Goal: Transaction & Acquisition: Book appointment/travel/reservation

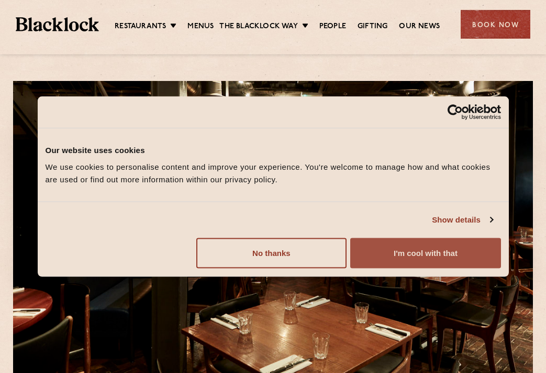
click at [412, 253] on button "I'm cool with that" at bounding box center [425, 253] width 150 height 30
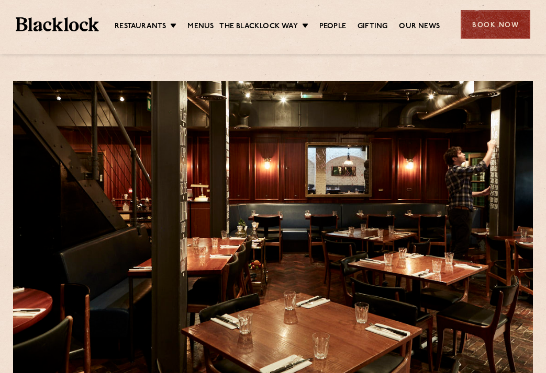
click at [496, 35] on div "Book Now" at bounding box center [495, 24] width 70 height 29
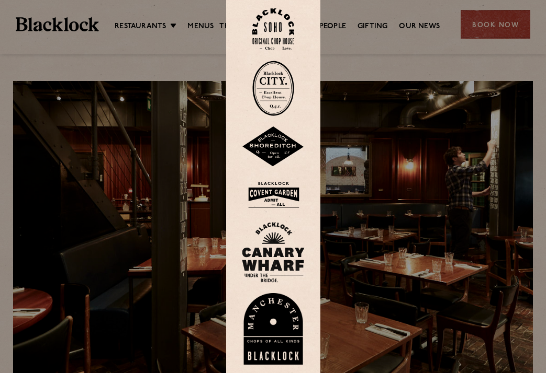
click at [269, 32] on img at bounding box center [273, 29] width 42 height 42
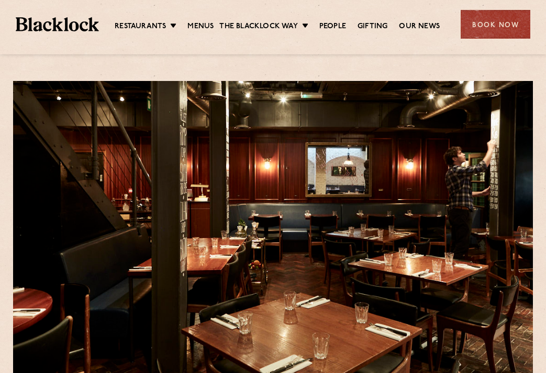
click at [299, 64] on div "Soho Reservations Walk-Ins Walk-ins are always warmly welcome. Do pop in and we…" at bounding box center [273, 371] width 546 height 743
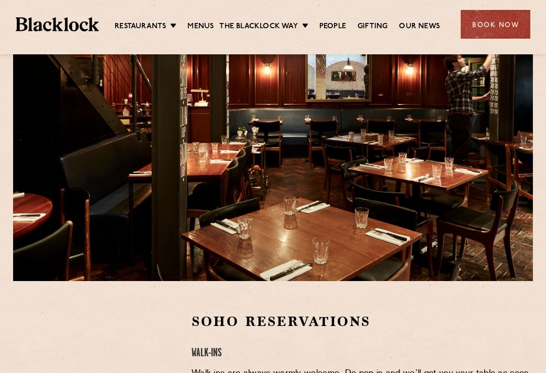
scroll to position [262, 0]
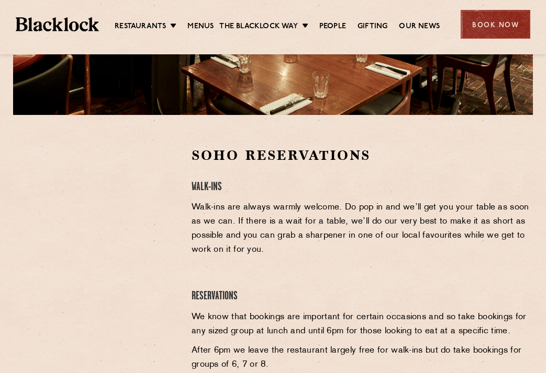
click at [471, 28] on div "Book Now" at bounding box center [495, 24] width 70 height 29
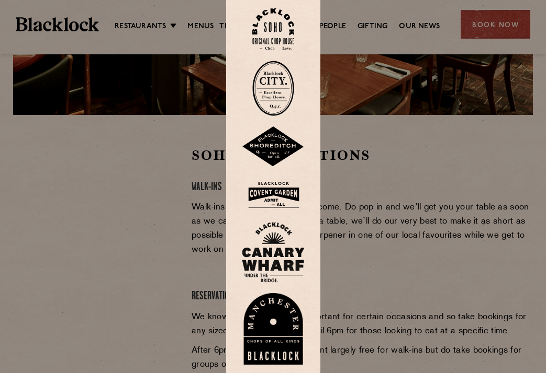
click at [280, 194] on img at bounding box center [273, 195] width 63 height 34
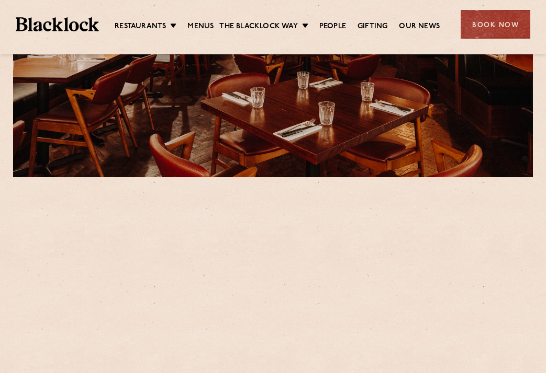
scroll to position [262, 0]
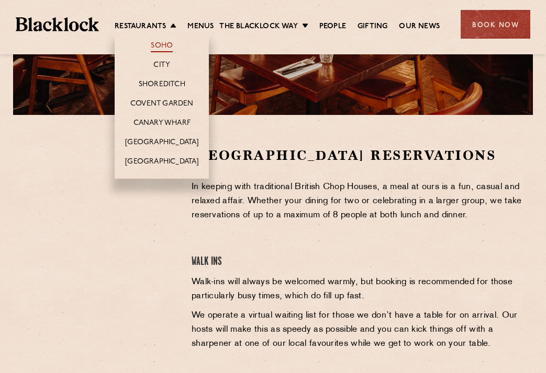
click at [152, 46] on link "Soho" at bounding box center [162, 47] width 22 height 12
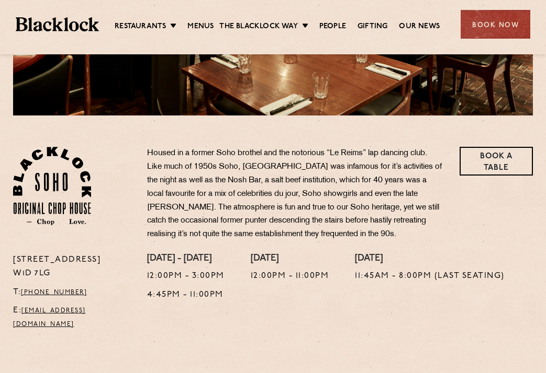
scroll to position [262, 0]
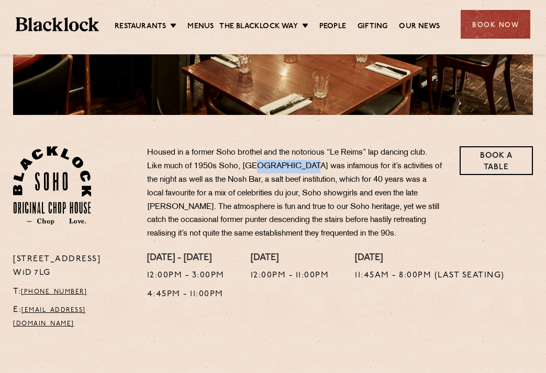
drag, startPoint x: 255, startPoint y: 169, endPoint x: 299, endPoint y: 168, distance: 43.4
click at [299, 168] on p "Housed in a former Soho brothel and the notorious “Le Reims” lap dancing club. …" at bounding box center [295, 193] width 297 height 95
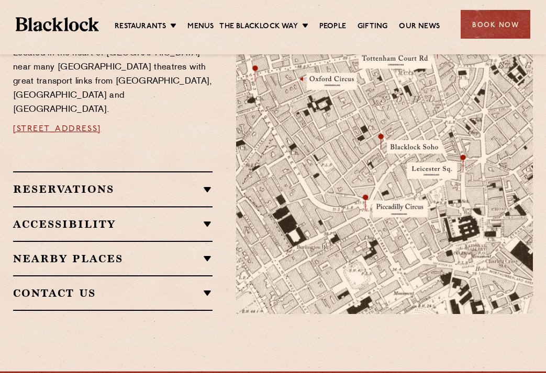
scroll to position [628, 0]
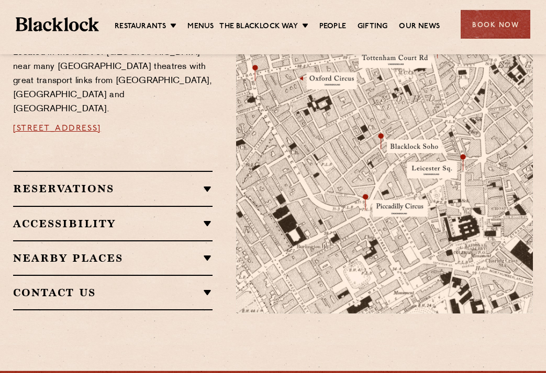
click at [203, 183] on h2 "Reservations" at bounding box center [112, 189] width 199 height 13
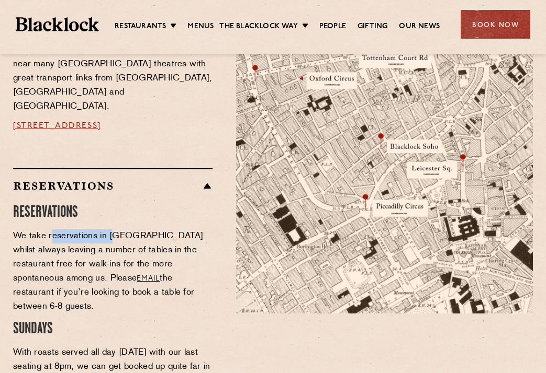
drag, startPoint x: 52, startPoint y: 214, endPoint x: 114, endPoint y: 214, distance: 61.7
click at [114, 230] on p "We take reservations in Soho whilst always leaving a number of tables in the re…" at bounding box center [112, 272] width 199 height 85
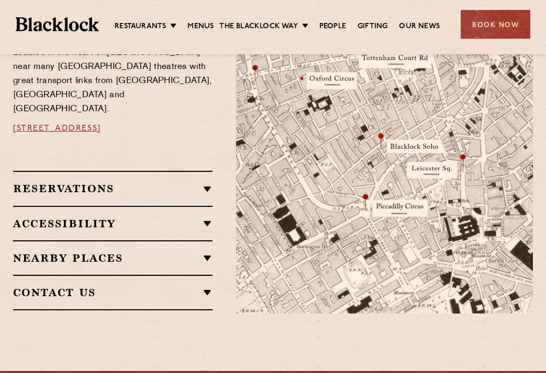
click at [114, 214] on div "Reservations RESERVATIONS We take reservations in Soho whilst always leaving a …" at bounding box center [112, 241] width 199 height 140
click at [149, 191] on div "Reservations RESERVATIONS We take reservations in Soho whilst always leaving a …" at bounding box center [112, 188] width 199 height 35
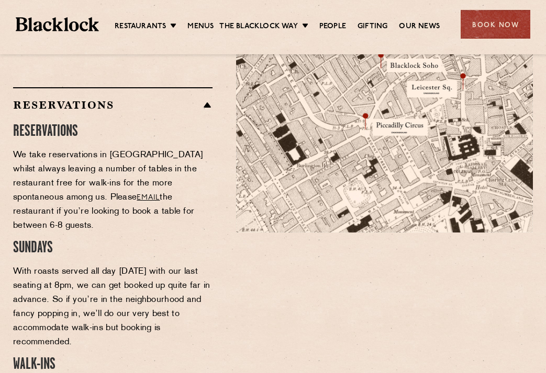
scroll to position [732, 0]
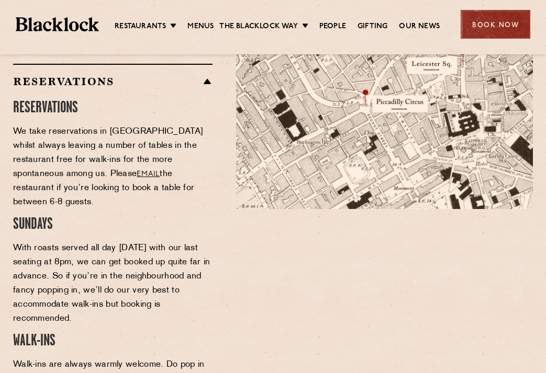
click at [502, 22] on div "Book Now" at bounding box center [495, 24] width 70 height 29
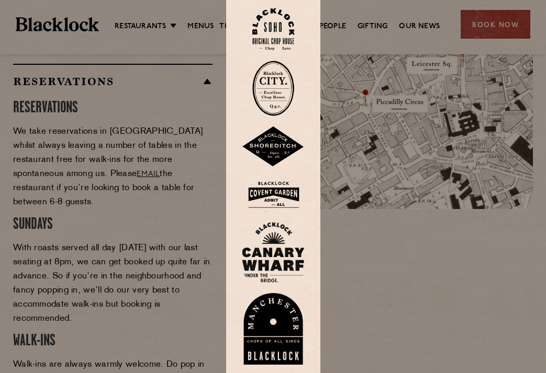
click at [276, 33] on img at bounding box center [273, 29] width 42 height 42
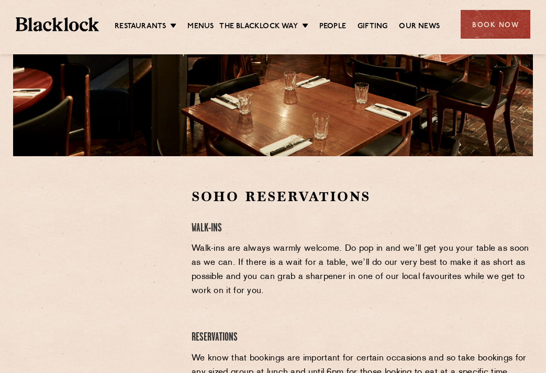
scroll to position [262, 0]
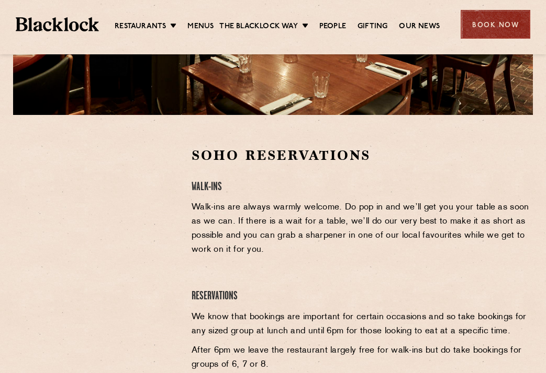
click at [489, 22] on div "Book Now" at bounding box center [495, 24] width 70 height 29
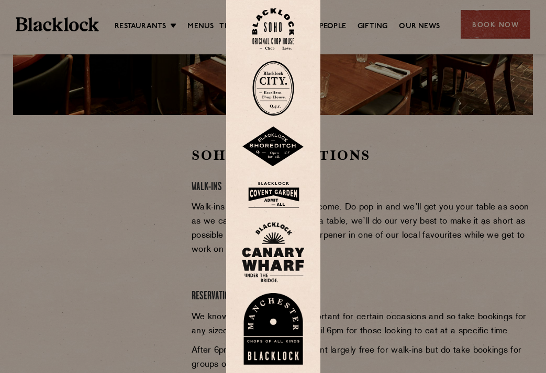
click at [274, 87] on img at bounding box center [273, 88] width 42 height 55
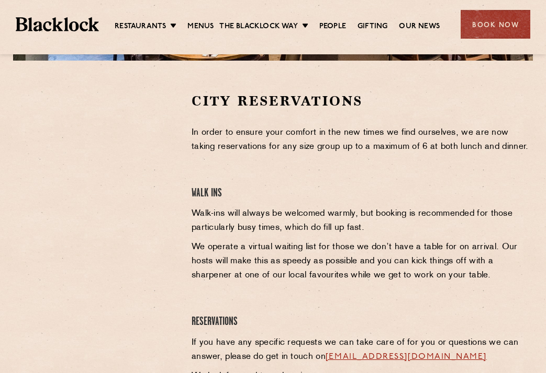
scroll to position [262, 0]
